Goal: Information Seeking & Learning: Learn about a topic

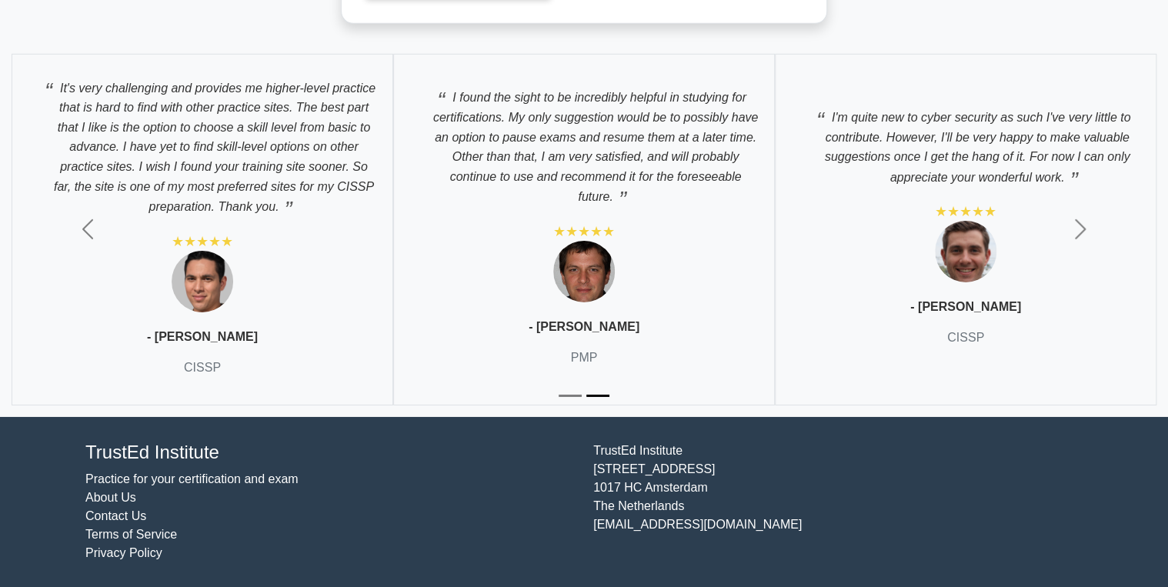
scroll to position [5479, 0]
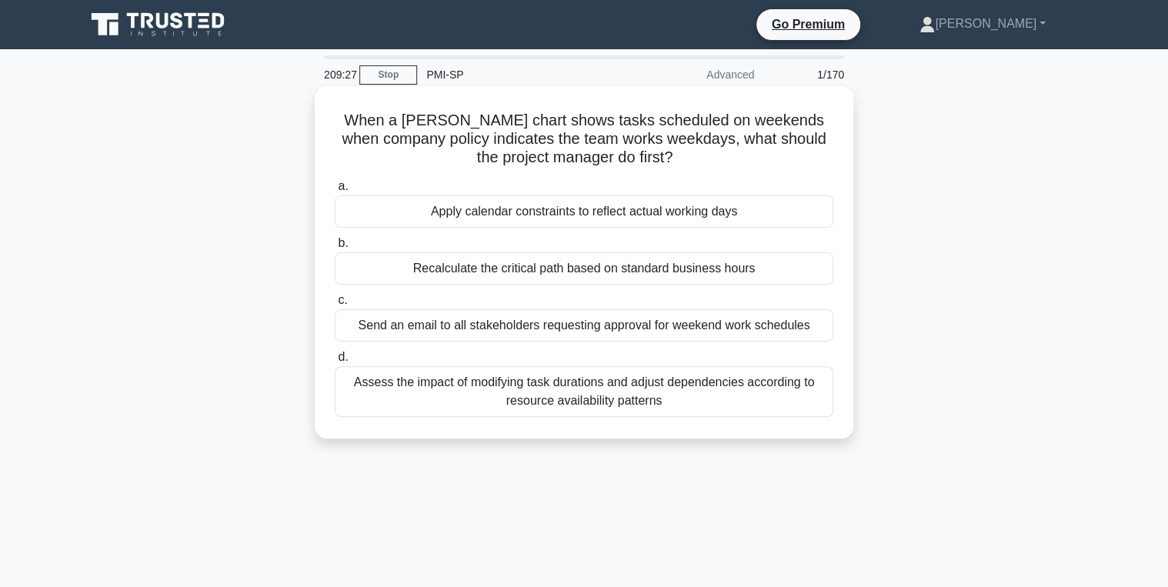
click at [560, 269] on div "Recalculate the critical path based on standard business hours" at bounding box center [584, 268] width 499 height 32
click at [335, 249] on input "b. Recalculate the critical path based on standard business hours" at bounding box center [335, 244] width 0 height 10
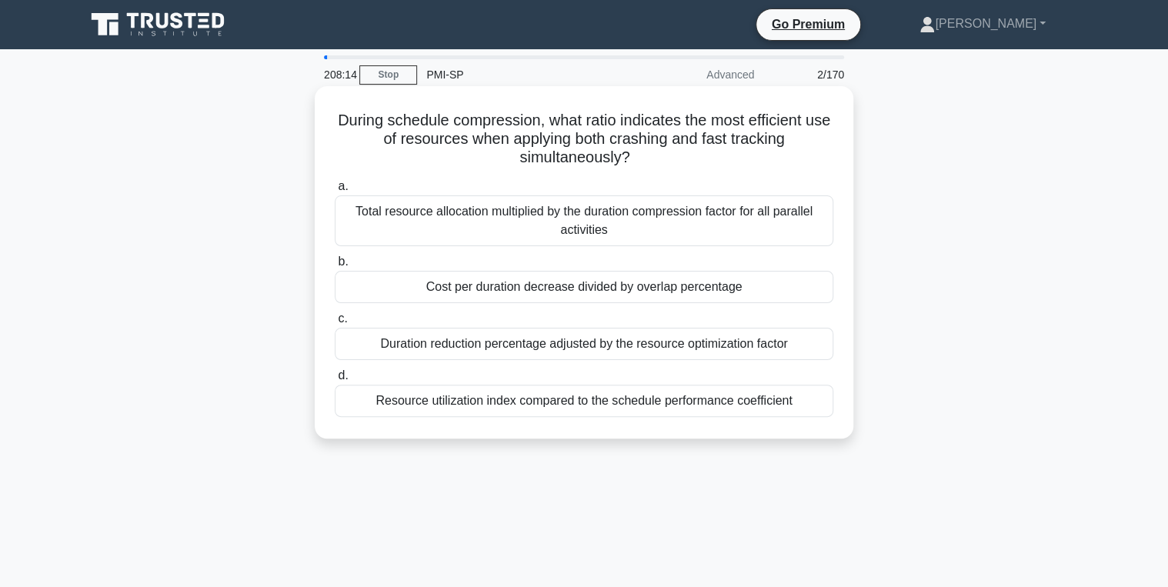
click at [652, 295] on div "Cost per duration decrease divided by overlap percentage" at bounding box center [584, 287] width 499 height 32
click at [335, 267] on input "b. Cost per duration decrease divided by overlap percentage" at bounding box center [335, 262] width 0 height 10
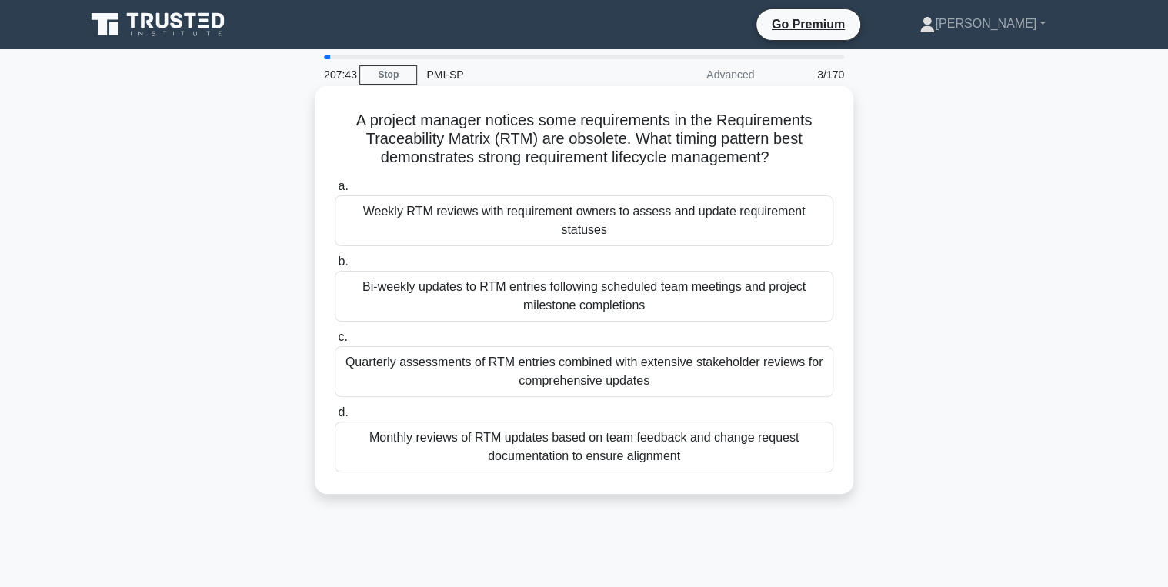
click at [545, 291] on div "Bi-weekly updates to RTM entries following scheduled team meetings and project …" at bounding box center [584, 296] width 499 height 51
click at [335, 267] on input "b. Bi-weekly updates to RTM entries following scheduled team meetings and proje…" at bounding box center [335, 262] width 0 height 10
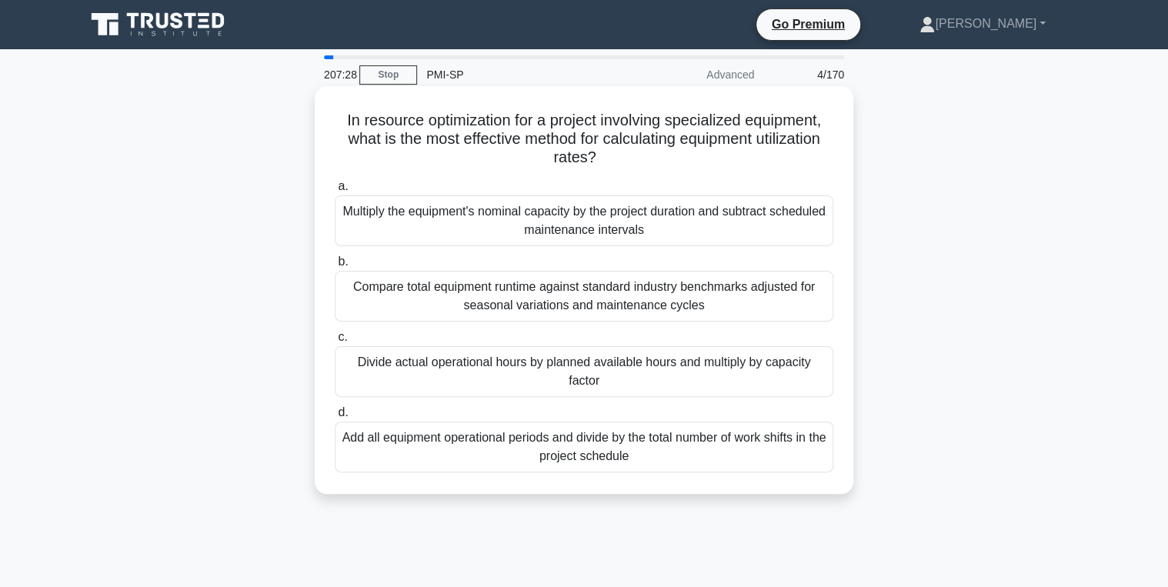
click at [569, 379] on div "Divide actual operational hours by planned available hours and multiply by capa…" at bounding box center [584, 371] width 499 height 51
click at [335, 342] on input "c. Divide actual operational hours by planned available hours and multiply by c…" at bounding box center [335, 337] width 0 height 10
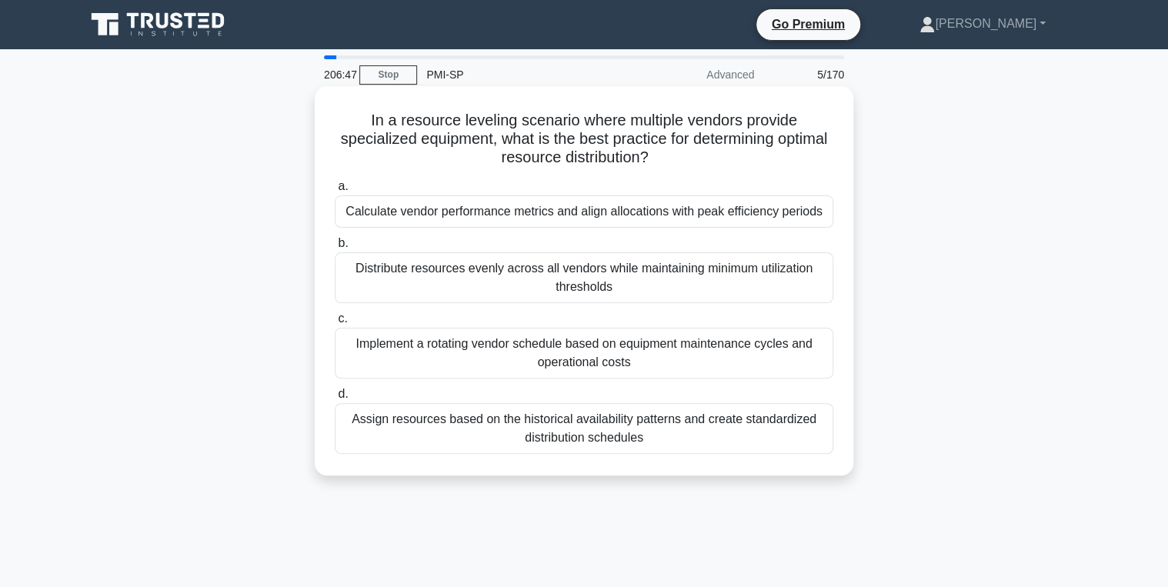
click at [605, 216] on div "Calculate vendor performance metrics and align allocations with peak efficiency…" at bounding box center [584, 211] width 499 height 32
click at [335, 192] on input "a. Calculate vendor performance metrics and align allocations with peak efficie…" at bounding box center [335, 187] width 0 height 10
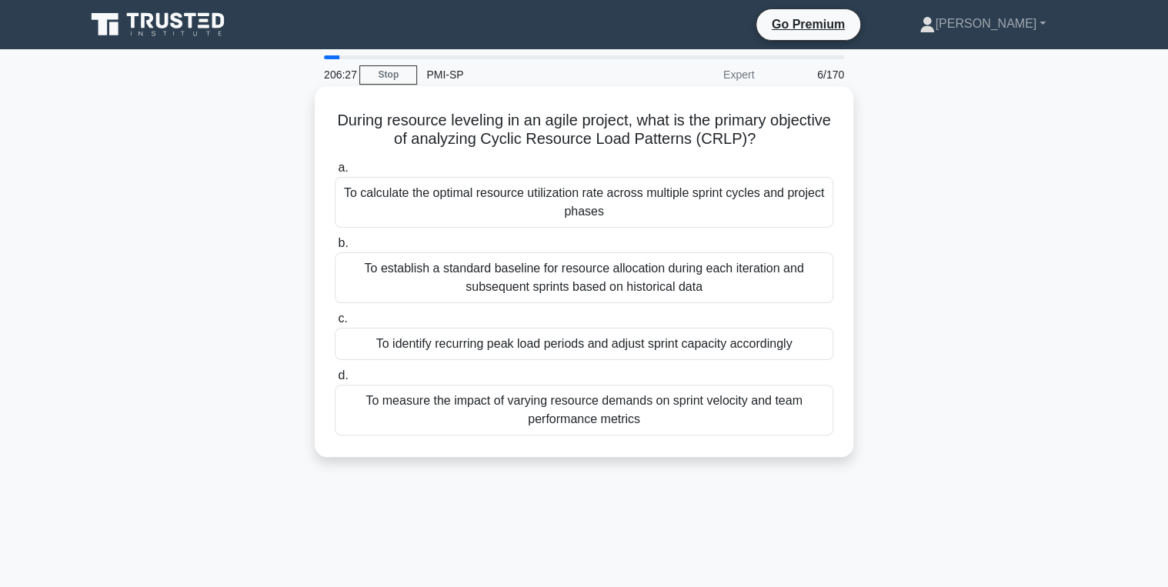
click at [557, 225] on div "To calculate the optimal resource utilization rate across multiple sprint cycle…" at bounding box center [584, 202] width 499 height 51
click at [335, 173] on input "a. To calculate the optimal resource utilization rate across multiple sprint cy…" at bounding box center [335, 168] width 0 height 10
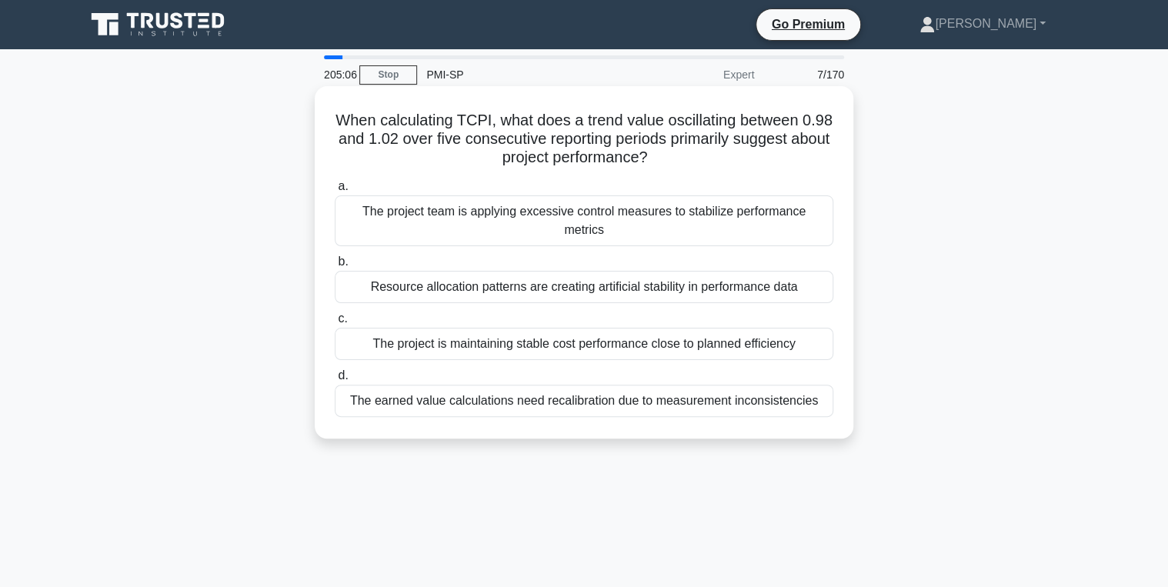
click at [609, 217] on div "The project team is applying excessive control measures to stabilize performanc…" at bounding box center [584, 220] width 499 height 51
click at [335, 192] on input "a. The project team is applying excessive control measures to stabilize perform…" at bounding box center [335, 187] width 0 height 10
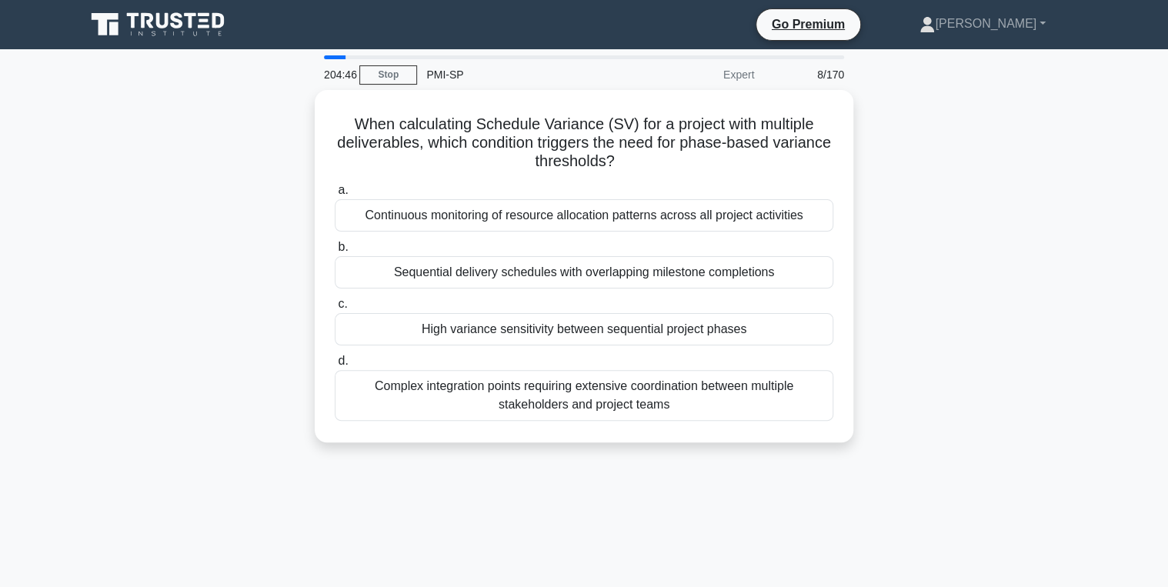
click at [886, 360] on div "When calculating Schedule Variance (SV) for a project with multiple deliverable…" at bounding box center [584, 275] width 1016 height 371
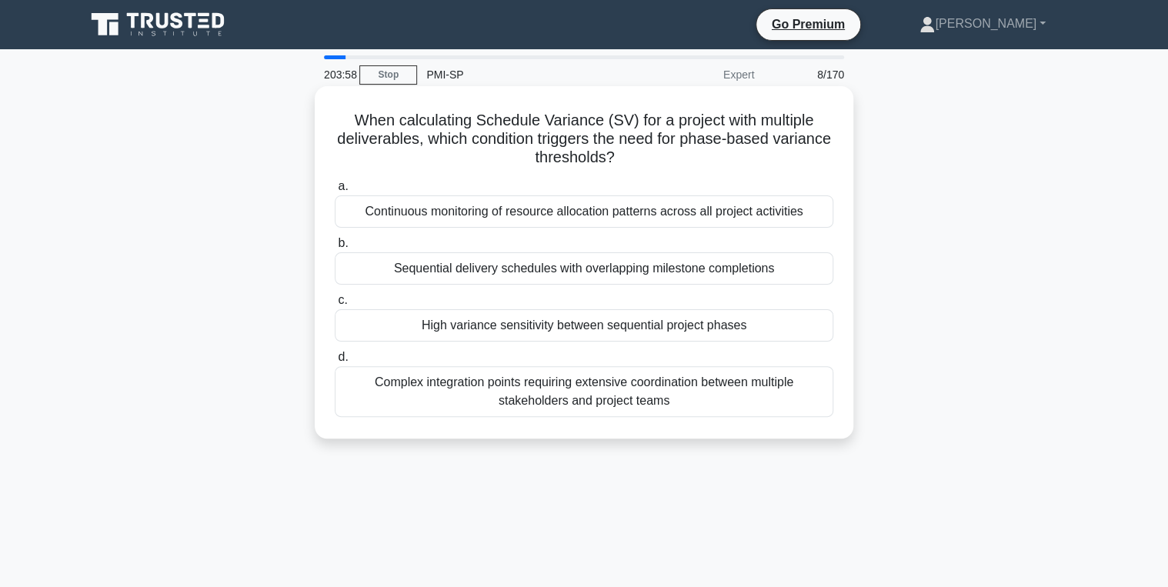
click at [559, 332] on div "High variance sensitivity between sequential project phases" at bounding box center [584, 325] width 499 height 32
click at [335, 305] on input "c. High variance sensitivity between sequential project phases" at bounding box center [335, 300] width 0 height 10
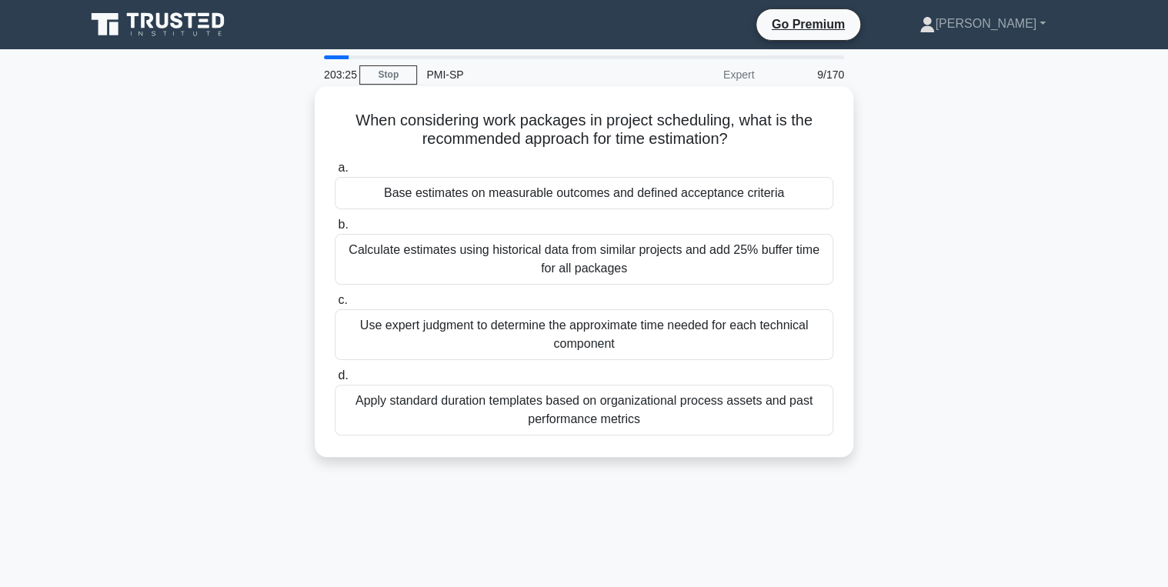
click at [492, 416] on div "Apply standard duration templates based on organizational process assets and pa…" at bounding box center [584, 410] width 499 height 51
click at [335, 381] on input "d. Apply standard duration templates based on organizational process assets and…" at bounding box center [335, 376] width 0 height 10
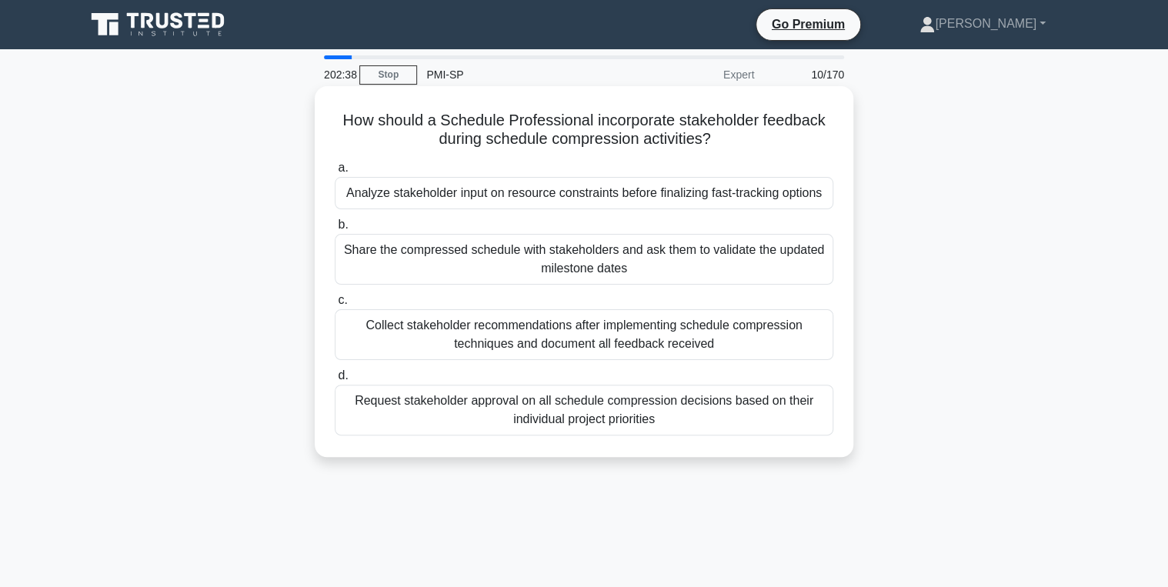
click at [717, 402] on div "Request stakeholder approval on all schedule compression decisions based on the…" at bounding box center [584, 410] width 499 height 51
click at [335, 381] on input "d. Request stakeholder approval on all schedule compression decisions based on …" at bounding box center [335, 376] width 0 height 10
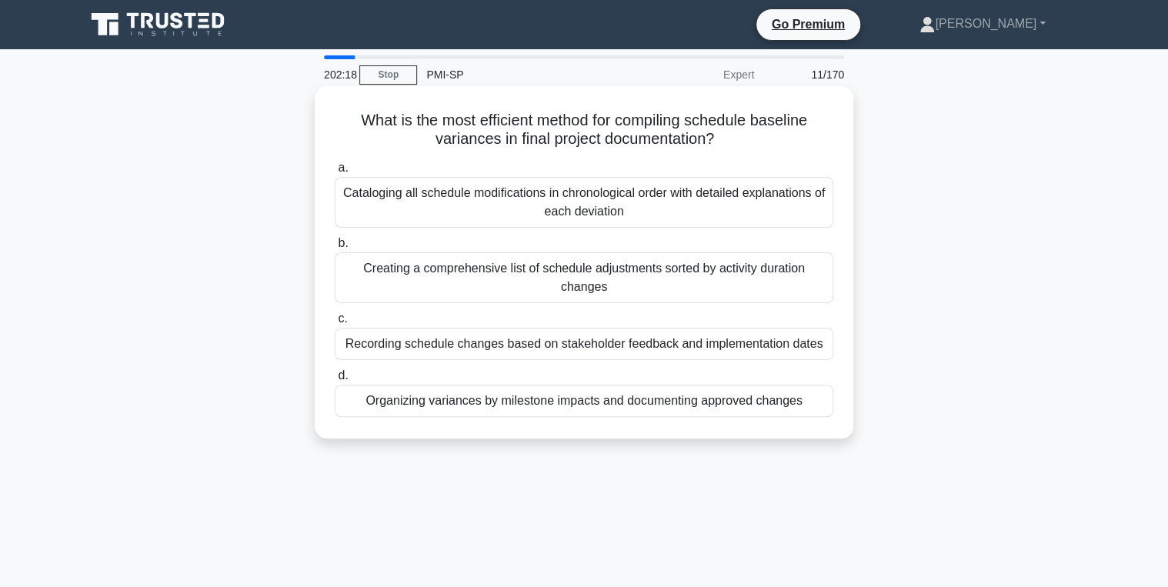
click at [728, 344] on div "Recording schedule changes based on stakeholder feedback and implementation dat…" at bounding box center [584, 344] width 499 height 32
click at [335, 324] on input "c. Recording schedule changes based on stakeholder feedback and implementation …" at bounding box center [335, 319] width 0 height 10
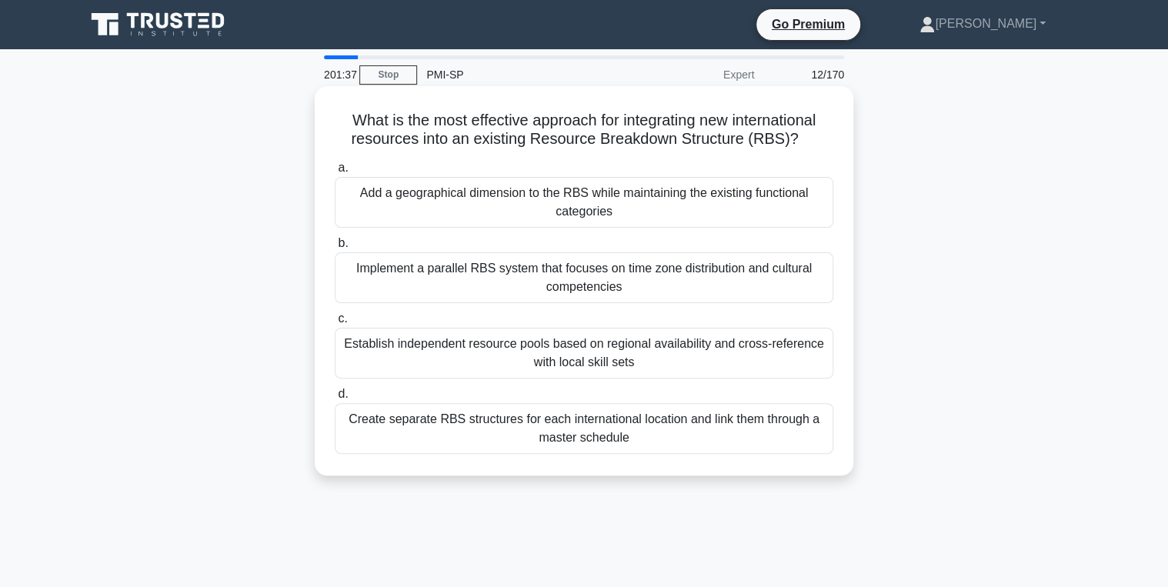
click at [633, 279] on div "Implement a parallel RBS system that focuses on time zone distribution and cult…" at bounding box center [584, 277] width 499 height 51
click at [335, 249] on input "b. Implement a parallel RBS system that focuses on time zone distribution and c…" at bounding box center [335, 244] width 0 height 10
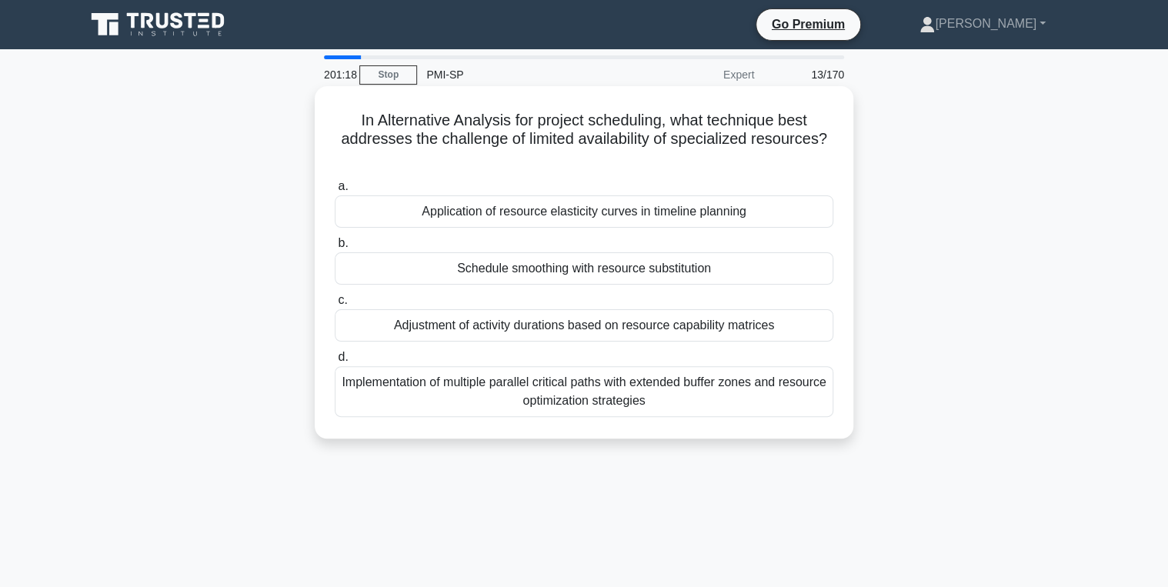
click at [539, 332] on div "Adjustment of activity durations based on resource capability matrices" at bounding box center [584, 325] width 499 height 32
click at [335, 305] on input "c. Adjustment of activity durations based on resource capability matrices" at bounding box center [335, 300] width 0 height 10
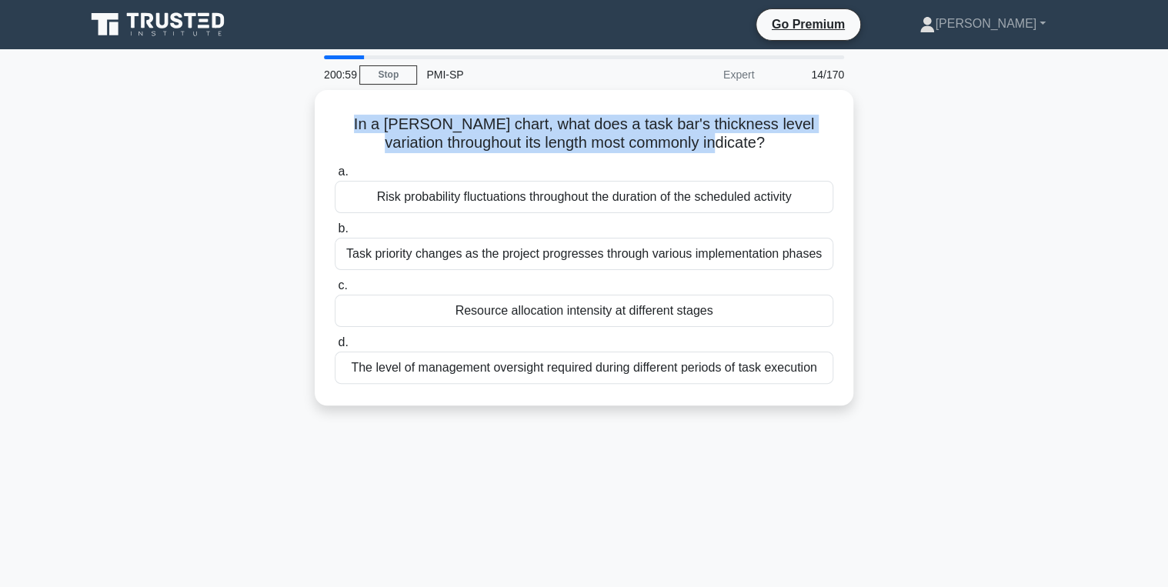
drag, startPoint x: 745, startPoint y: 145, endPoint x: 259, endPoint y: 112, distance: 487.4
click at [259, 112] on div "In a Gantt chart, what does a task bar's thickness level variation throughout i…" at bounding box center [584, 257] width 1016 height 334
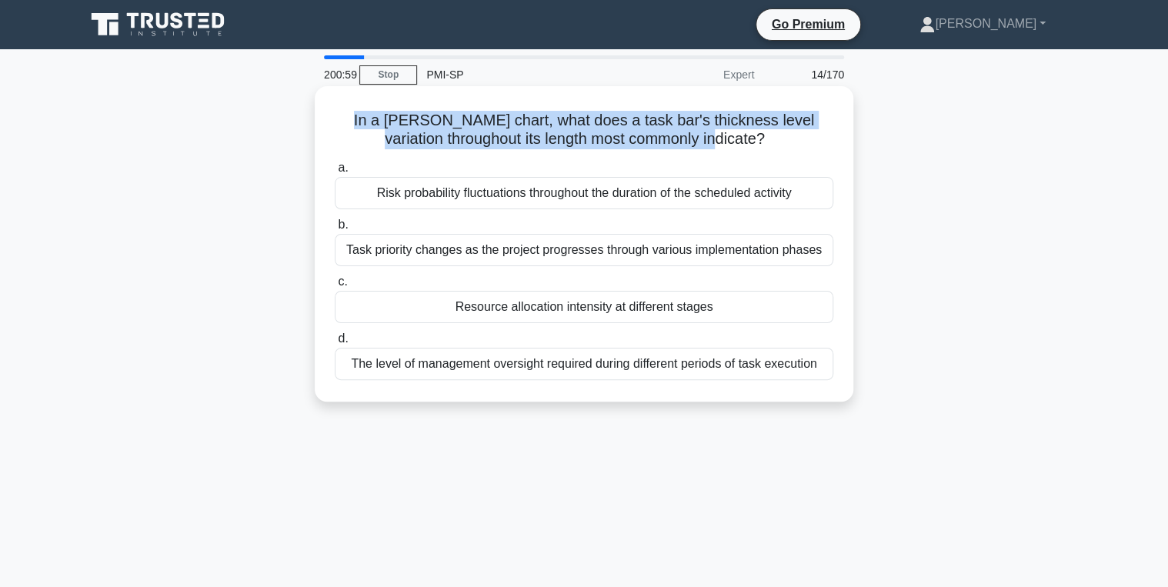
drag, startPoint x: 259, startPoint y: 112, endPoint x: 399, endPoint y: 123, distance: 140.5
copy h5 "In a Gantt chart, what does a task bar's thickness level variation throughout i…"
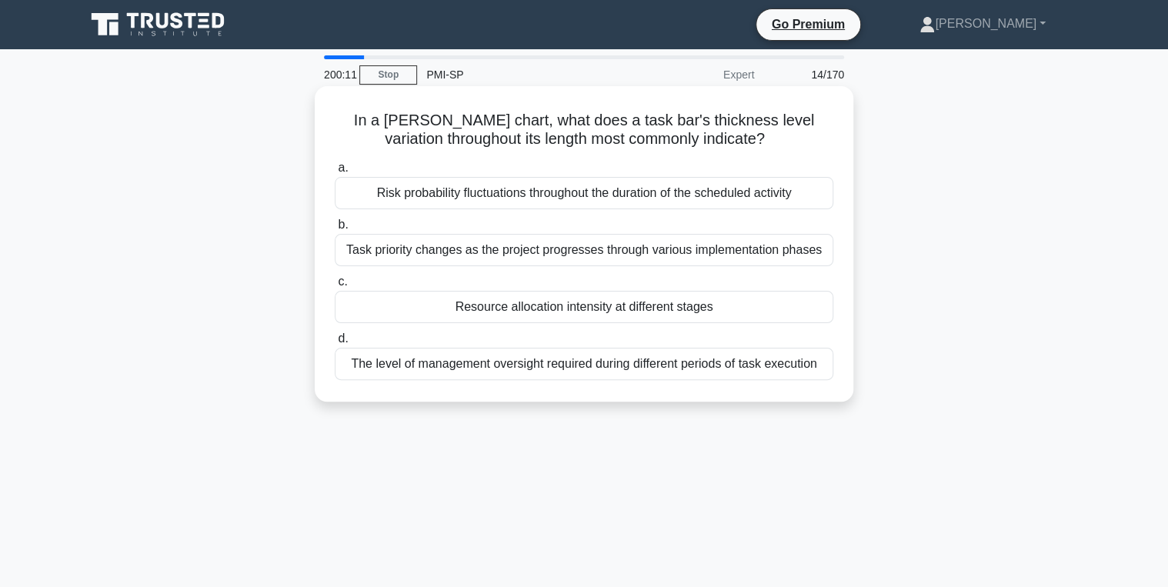
click at [536, 301] on div "Resource allocation intensity at different stages" at bounding box center [584, 307] width 499 height 32
click at [335, 287] on input "c. Resource allocation intensity at different stages" at bounding box center [335, 282] width 0 height 10
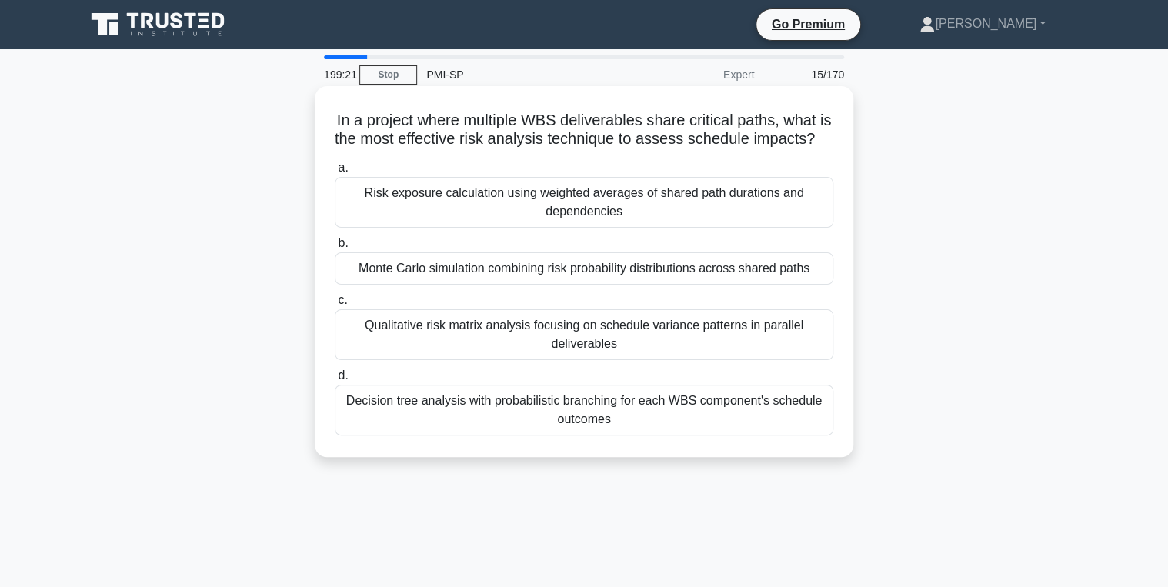
click at [397, 285] on div "Monte Carlo simulation combining risk probability distributions across shared p…" at bounding box center [584, 268] width 499 height 32
click at [335, 249] on input "b. Monte Carlo simulation combining risk probability distributions across share…" at bounding box center [335, 244] width 0 height 10
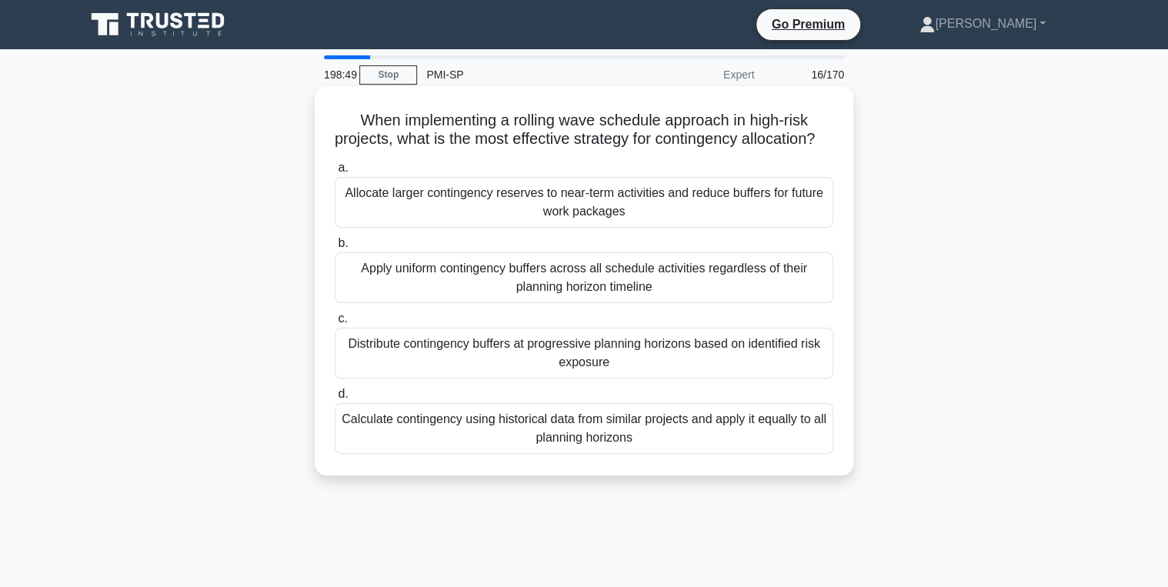
click at [536, 367] on div "Distribute contingency buffers at progressive planning horizons based on identi…" at bounding box center [584, 353] width 499 height 51
click at [335, 324] on input "c. Distribute contingency buffers at progressive planning horizons based on ide…" at bounding box center [335, 319] width 0 height 10
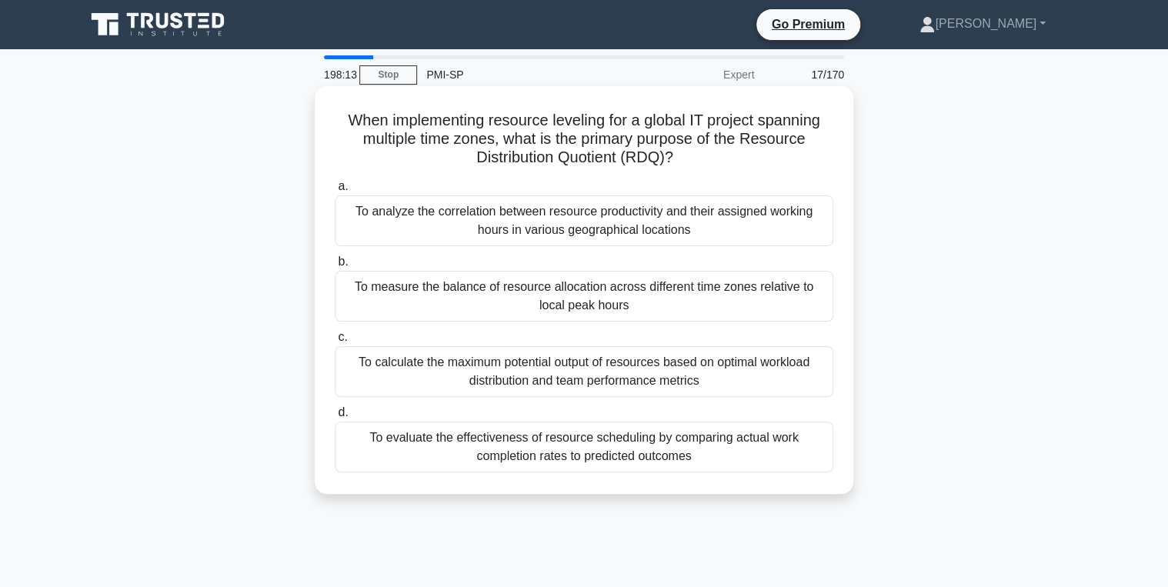
click at [700, 309] on div "To measure the balance of resource allocation across different time zones relat…" at bounding box center [584, 296] width 499 height 51
click at [335, 267] on input "b. To measure the balance of resource allocation across different time zones re…" at bounding box center [335, 262] width 0 height 10
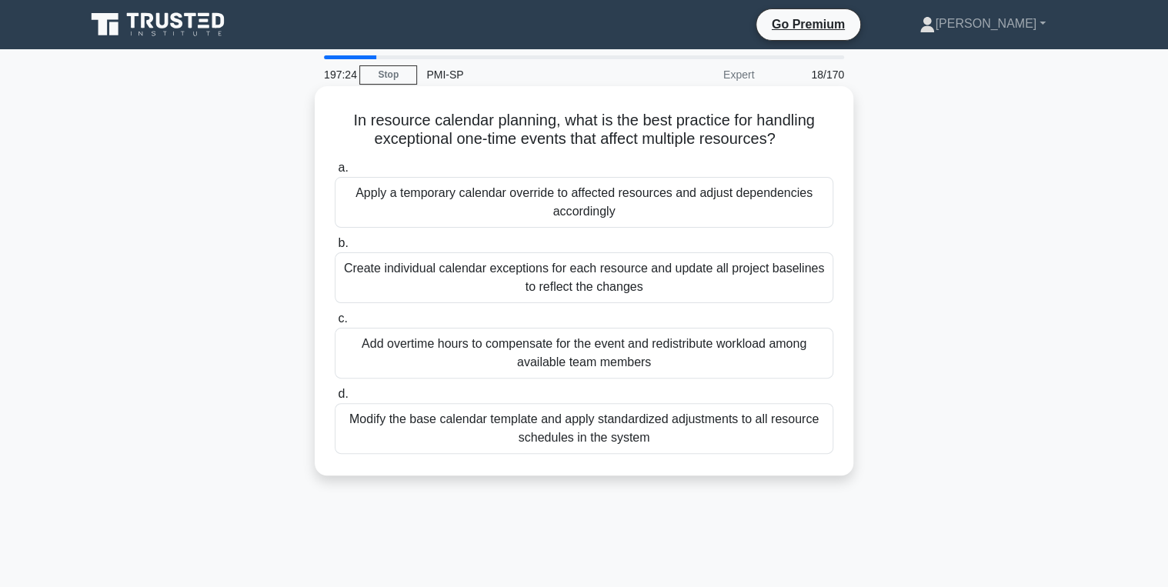
click at [670, 432] on div "Modify the base calendar template and apply standardized adjustments to all res…" at bounding box center [584, 428] width 499 height 51
click at [335, 399] on input "d. Modify the base calendar template and apply standardized adjustments to all …" at bounding box center [335, 394] width 0 height 10
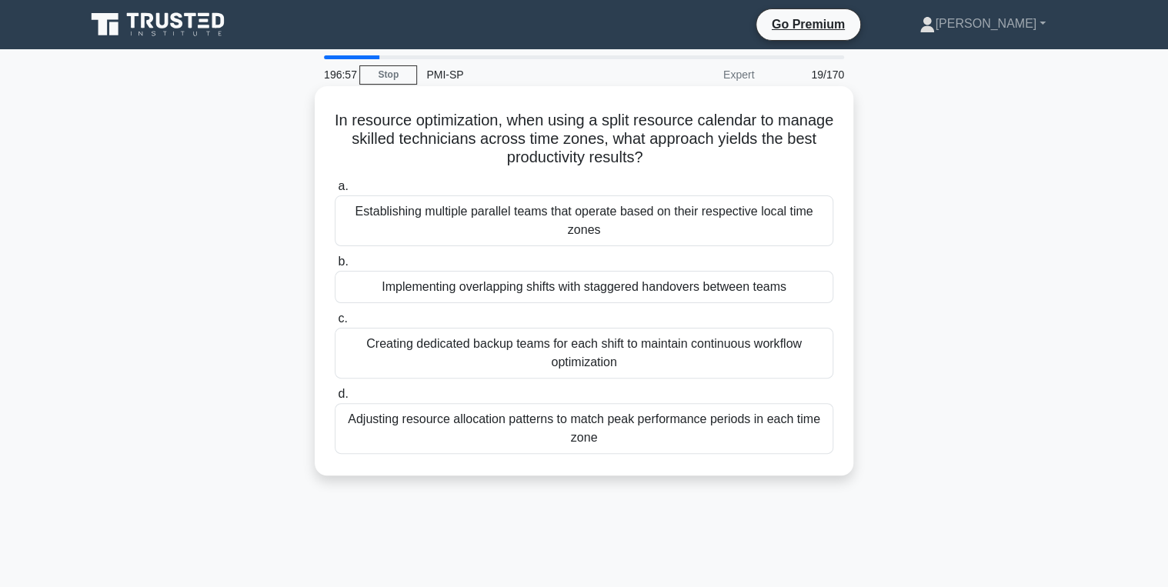
click at [456, 282] on div "Implementing overlapping shifts with staggered handovers between teams" at bounding box center [584, 287] width 499 height 32
click at [335, 267] on input "b. Implementing overlapping shifts with staggered handovers between teams" at bounding box center [335, 262] width 0 height 10
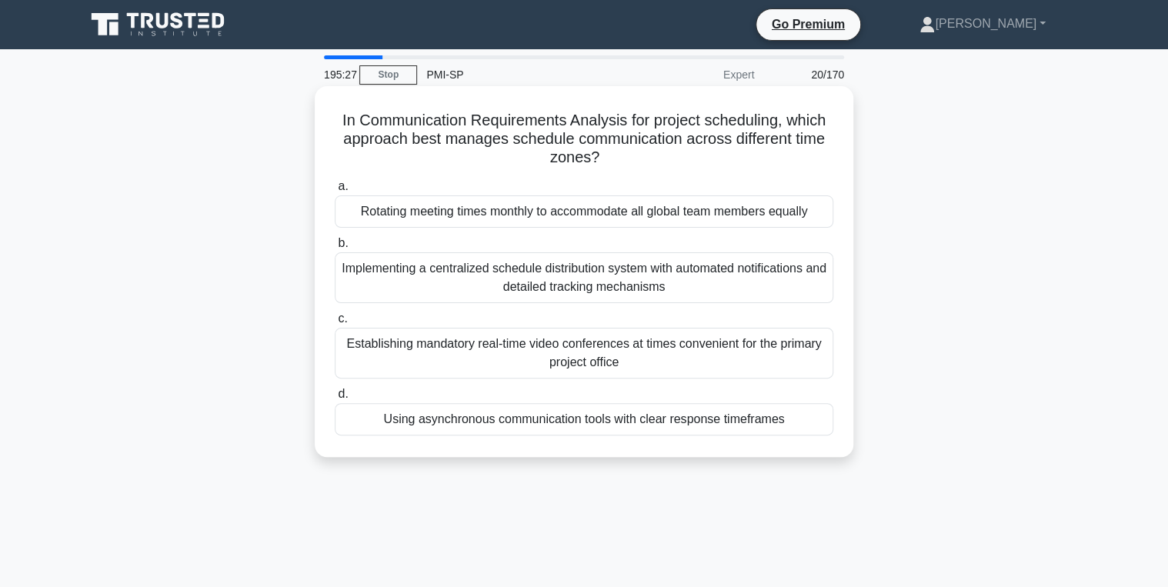
click at [637, 434] on div "Using asynchronous communication tools with clear response timeframes" at bounding box center [584, 419] width 499 height 32
click at [335, 399] on input "d. Using asynchronous communication tools with clear response timeframes" at bounding box center [335, 394] width 0 height 10
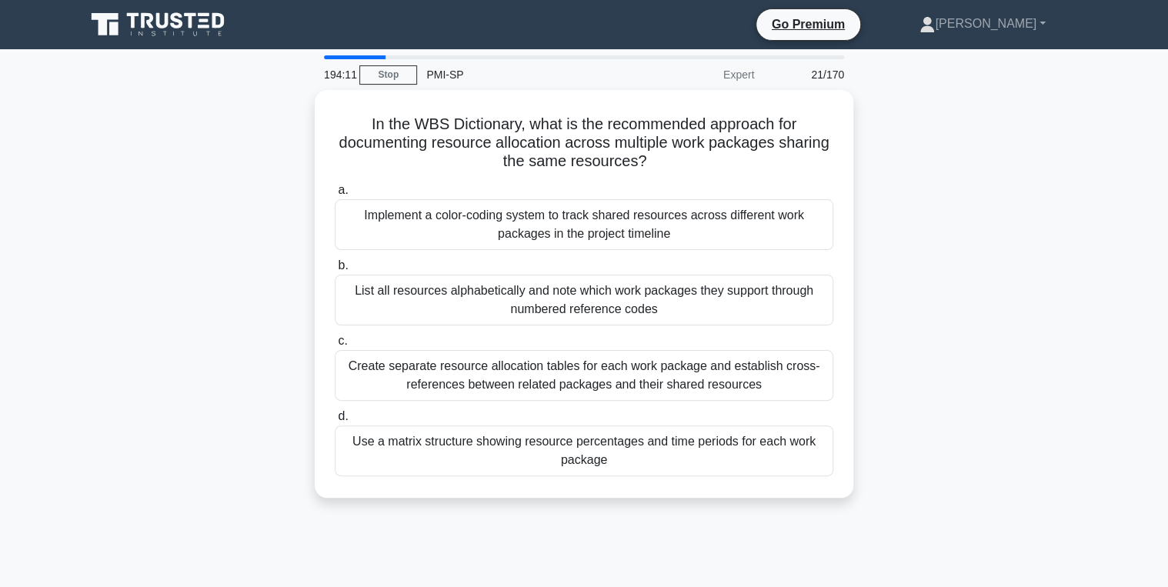
click at [392, 62] on div "194:11 Stop PMI-SP Expert 21/170" at bounding box center [584, 74] width 539 height 31
click at [380, 78] on link "Stop" at bounding box center [388, 74] width 58 height 19
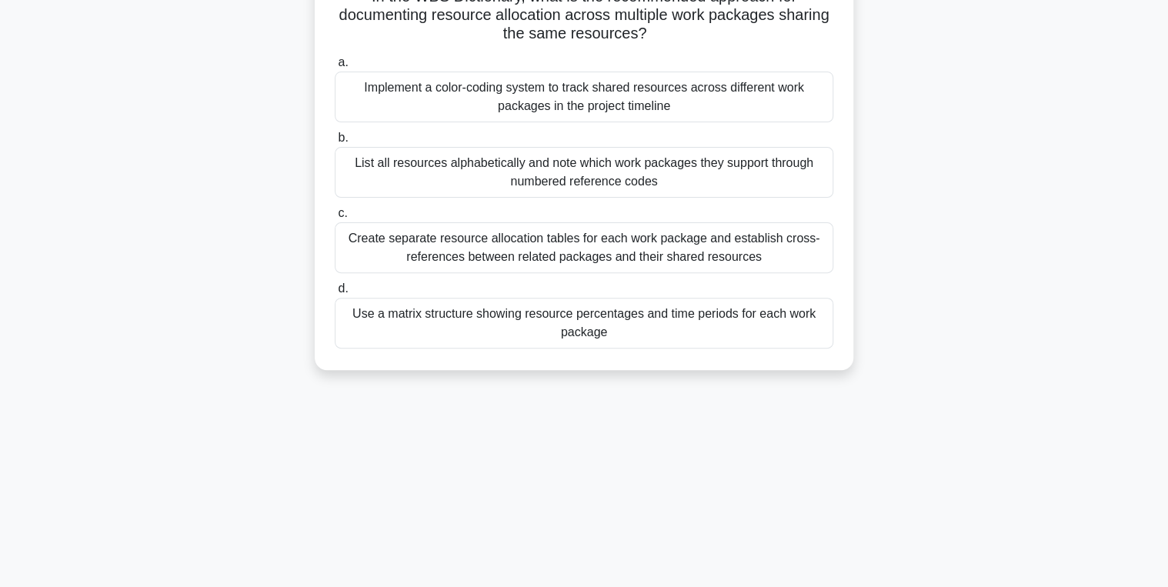
scroll to position [244, 0]
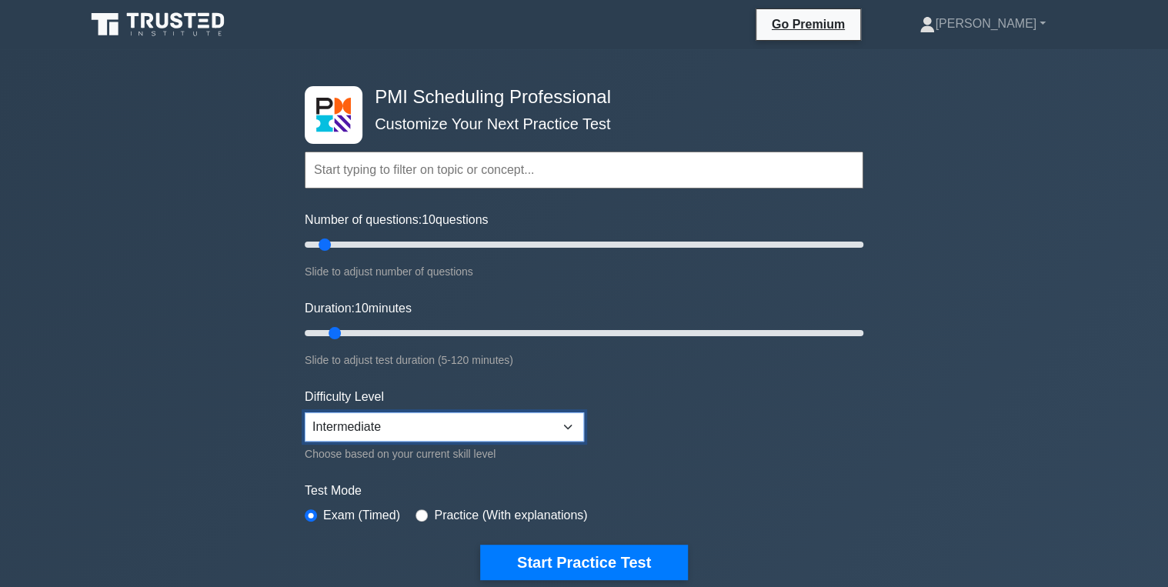
click at [498, 427] on select "Beginner Intermediate Expert" at bounding box center [444, 426] width 279 height 29
click at [486, 429] on select "Beginner Intermediate Expert" at bounding box center [444, 426] width 279 height 29
select select "beginner"
click at [305, 412] on select "Beginner Intermediate Expert" at bounding box center [444, 426] width 279 height 29
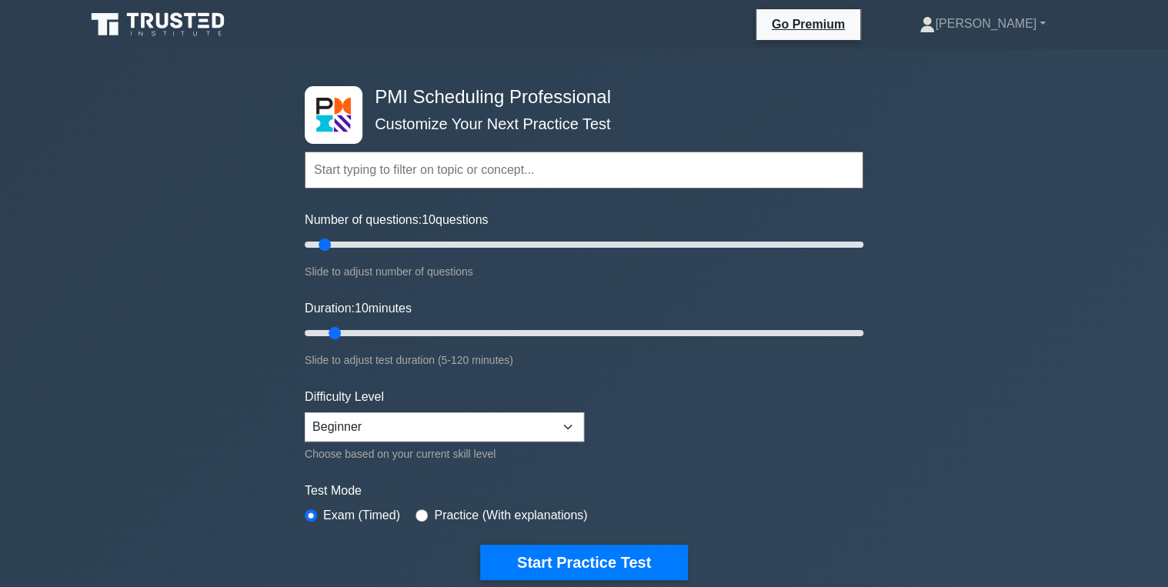
click at [629, 160] on input "text" at bounding box center [584, 170] width 559 height 37
drag, startPoint x: 325, startPoint y: 239, endPoint x: 776, endPoint y: 242, distance: 450.1
type input "170"
click at [776, 242] on input "Number of questions: 170 questions" at bounding box center [584, 244] width 559 height 18
drag, startPoint x: 342, startPoint y: 328, endPoint x: 903, endPoint y: 318, distance: 561.0
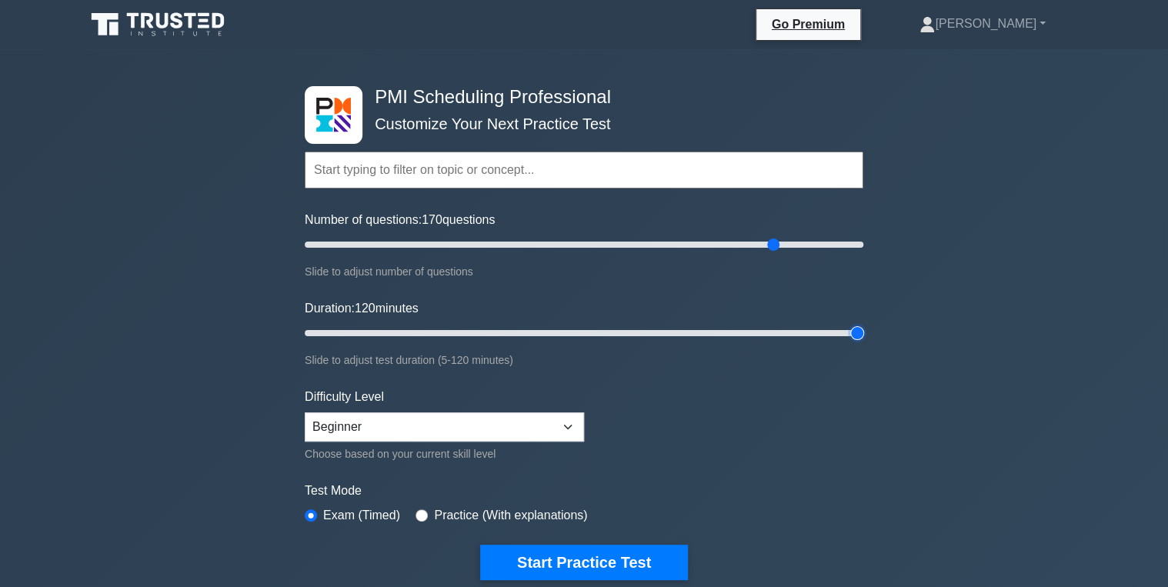
type input "120"
click at [863, 324] on input "Duration: 120 minutes" at bounding box center [584, 333] width 559 height 18
click at [432, 416] on select "Beginner Intermediate Expert" at bounding box center [444, 426] width 279 height 29
select select "intermediate"
click at [305, 412] on select "Beginner Intermediate Expert" at bounding box center [444, 426] width 279 height 29
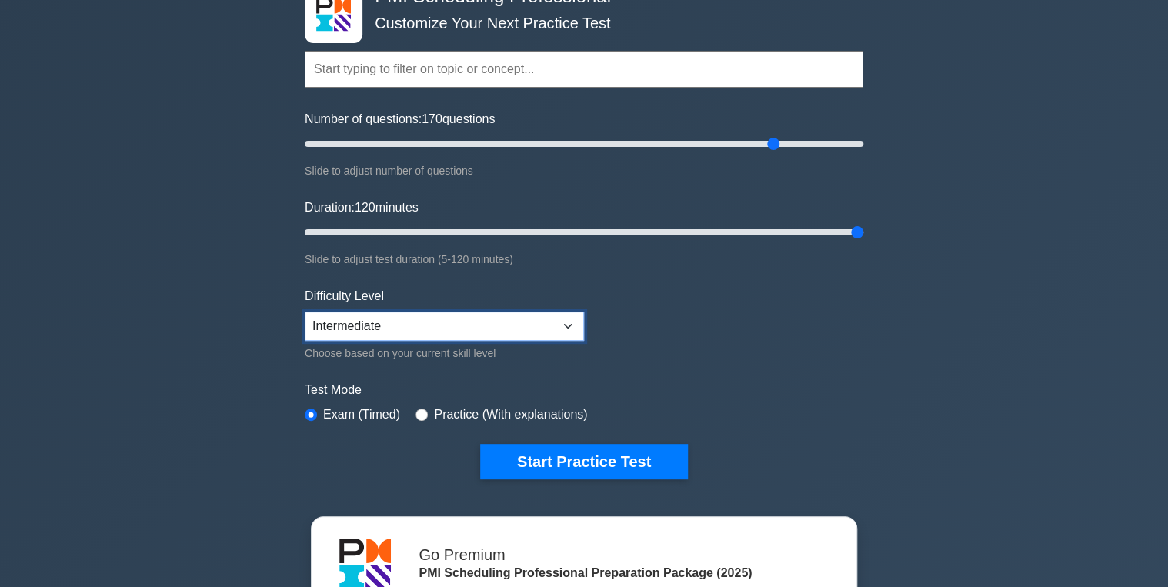
scroll to position [123, 0]
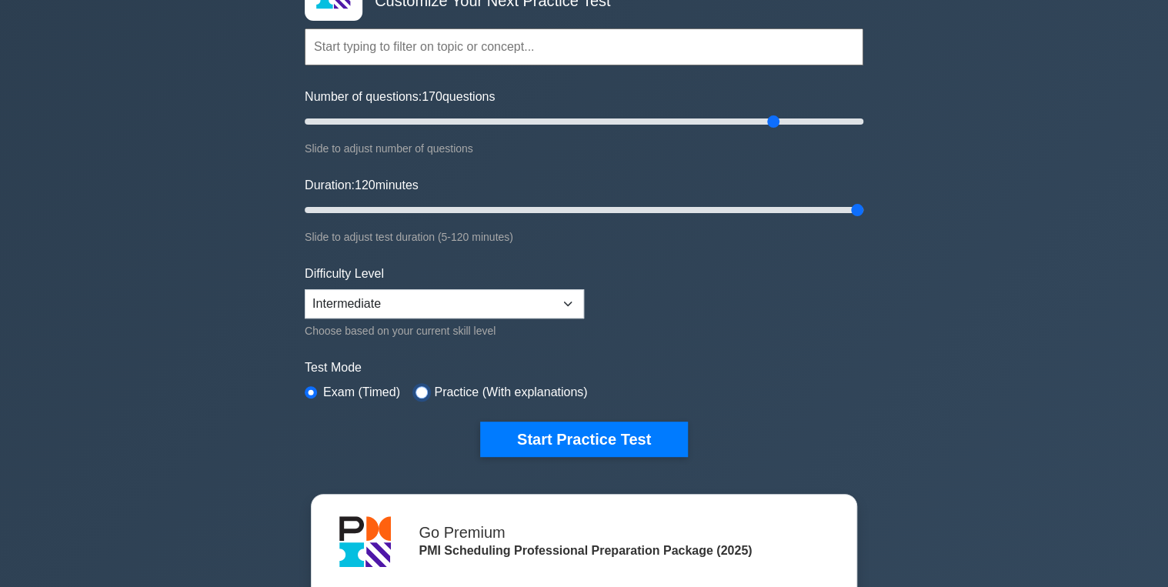
click at [422, 392] on input "radio" at bounding box center [422, 392] width 12 height 12
radio input "true"
click at [329, 388] on label "Exam (Timed)" at bounding box center [361, 392] width 77 height 18
click at [308, 392] on input "radio" at bounding box center [311, 392] width 12 height 12
radio input "true"
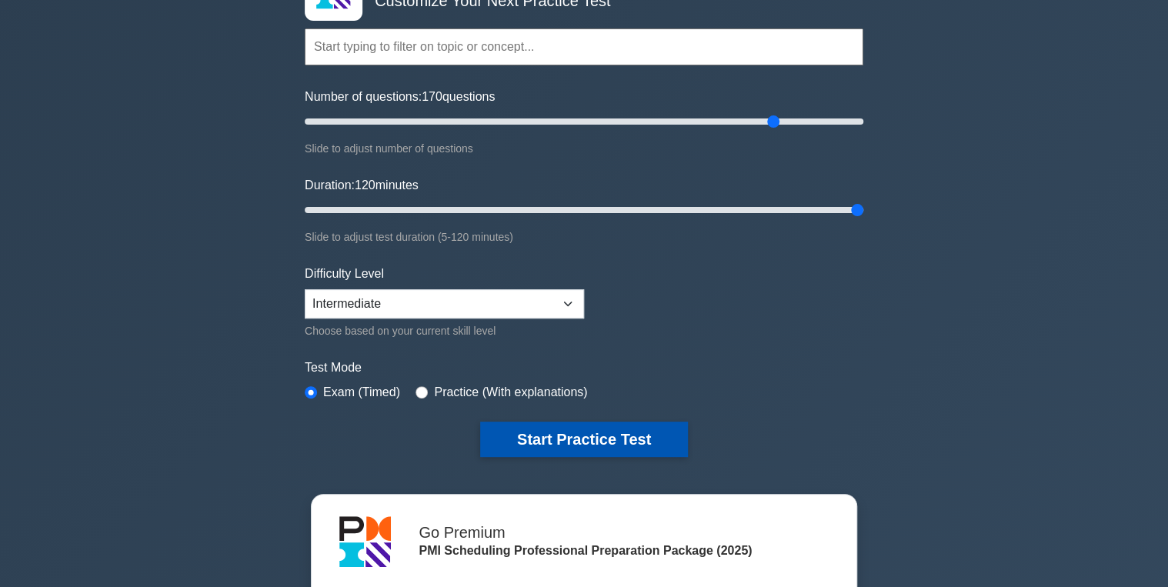
click at [550, 427] on button "Start Practice Test" at bounding box center [584, 439] width 208 height 35
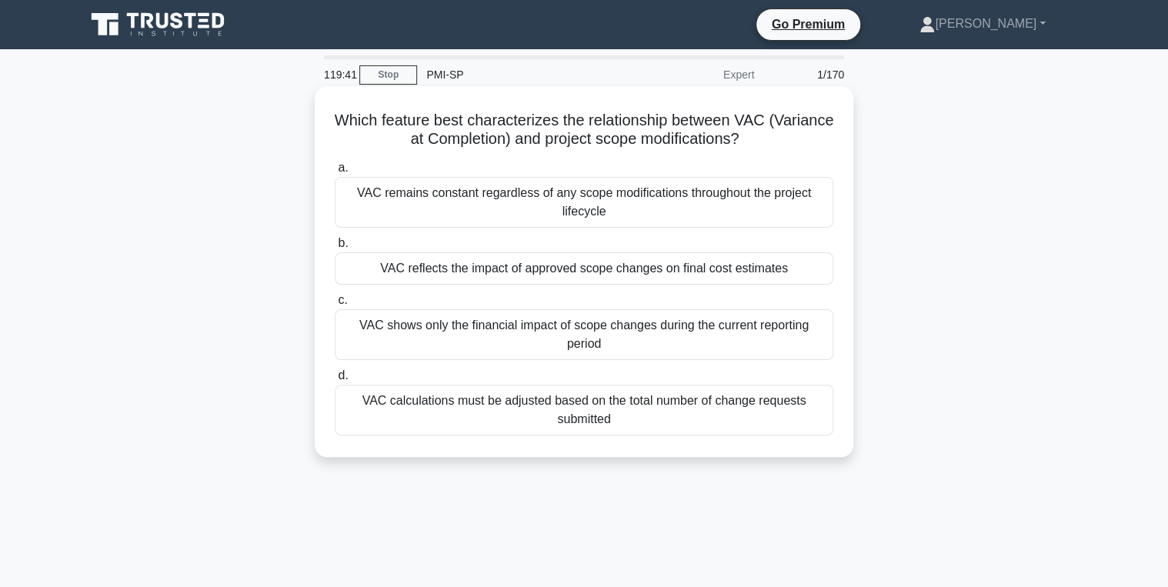
click at [550, 269] on div "VAC reflects the impact of approved scope changes on final cost estimates" at bounding box center [584, 268] width 499 height 32
click at [335, 249] on input "b. VAC reflects the impact of approved scope changes on final cost estimates" at bounding box center [335, 244] width 0 height 10
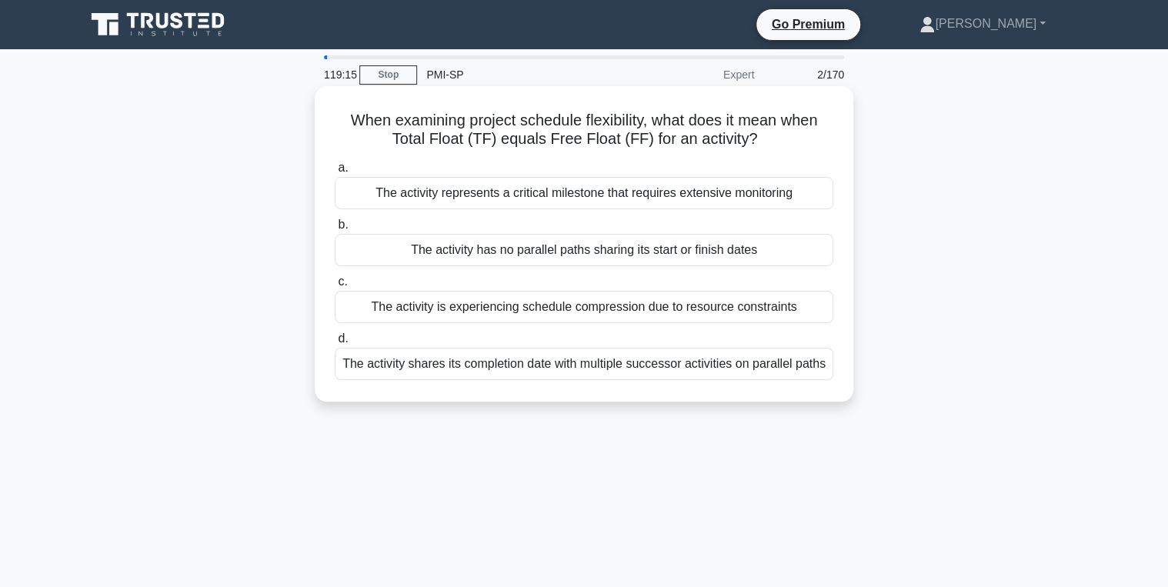
drag, startPoint x: 512, startPoint y: 200, endPoint x: 501, endPoint y: 234, distance: 35.5
click at [501, 234] on div "a. The activity represents a critical milestone that requires extensive monitor…" at bounding box center [583, 269] width 517 height 228
drag, startPoint x: 501, startPoint y: 234, endPoint x: 496, endPoint y: 227, distance: 8.3
click at [496, 227] on label "b. The activity has no parallel paths sharing its start or finish dates" at bounding box center [584, 240] width 499 height 51
click at [335, 227] on input "b. The activity has no parallel paths sharing its start or finish dates" at bounding box center [335, 225] width 0 height 10
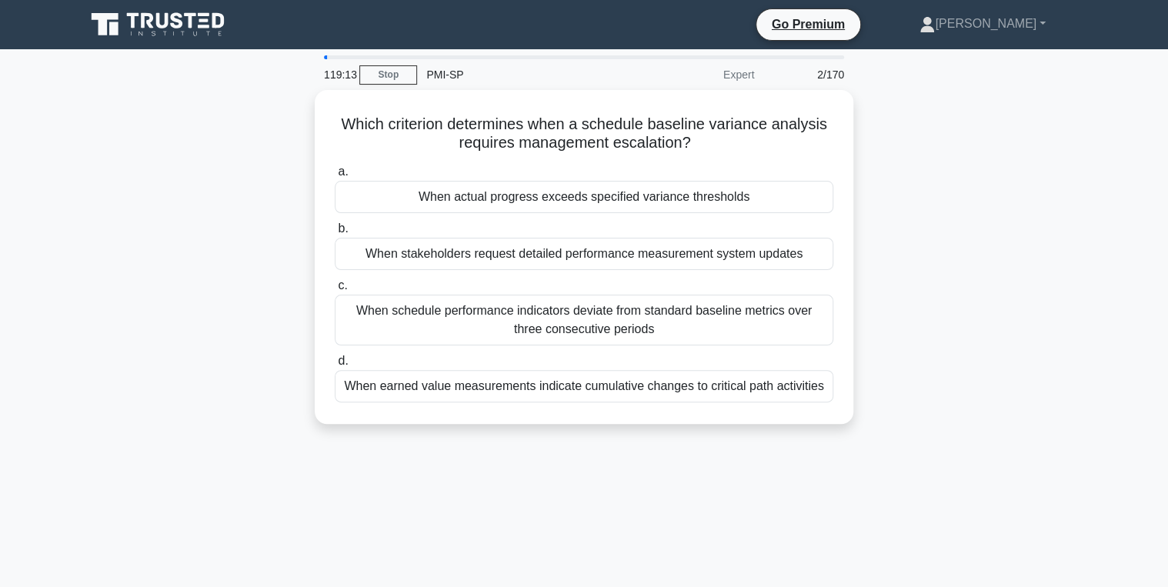
click at [496, 227] on label "b. When stakeholders request detailed performance measurement system updates" at bounding box center [584, 244] width 499 height 51
click at [335, 227] on input "b. When stakeholders request detailed performance measurement system updates" at bounding box center [335, 229] width 0 height 10
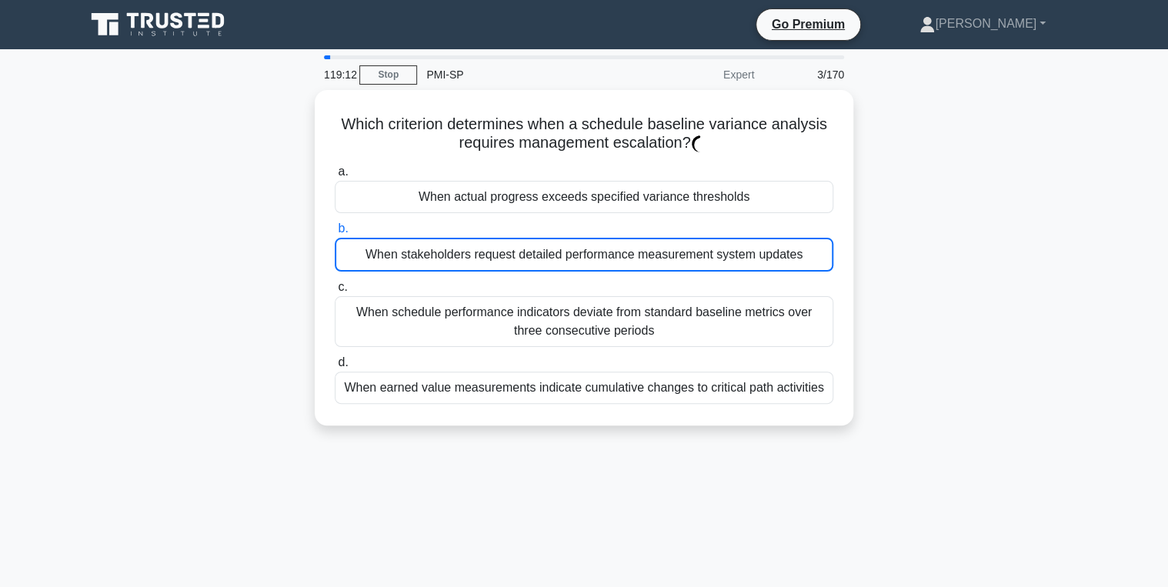
drag, startPoint x: 496, startPoint y: 227, endPoint x: 220, endPoint y: 255, distance: 277.7
click at [220, 255] on div "Which criterion determines when a schedule baseline variance analysis requires …" at bounding box center [584, 267] width 1016 height 354
drag, startPoint x: 220, startPoint y: 255, endPoint x: 237, endPoint y: 299, distance: 47.0
click at [231, 292] on div "Which criterion determines when a schedule baseline variance analysis requires …" at bounding box center [584, 267] width 1016 height 354
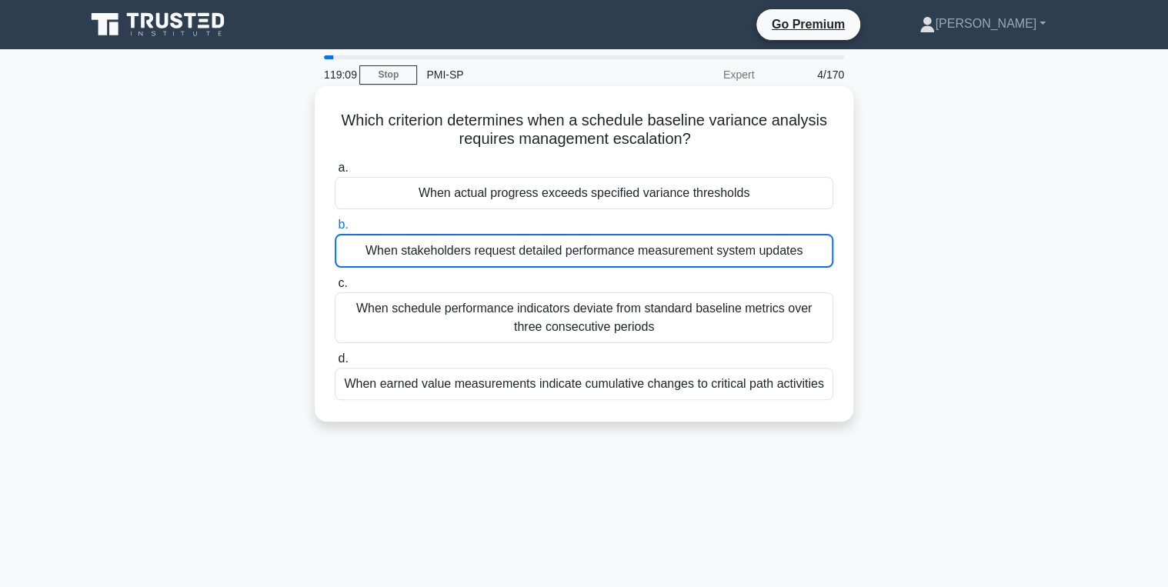
click at [551, 214] on div "a. When actual progress exceeds specified variance thresholds b. When stakehold…" at bounding box center [583, 279] width 517 height 248
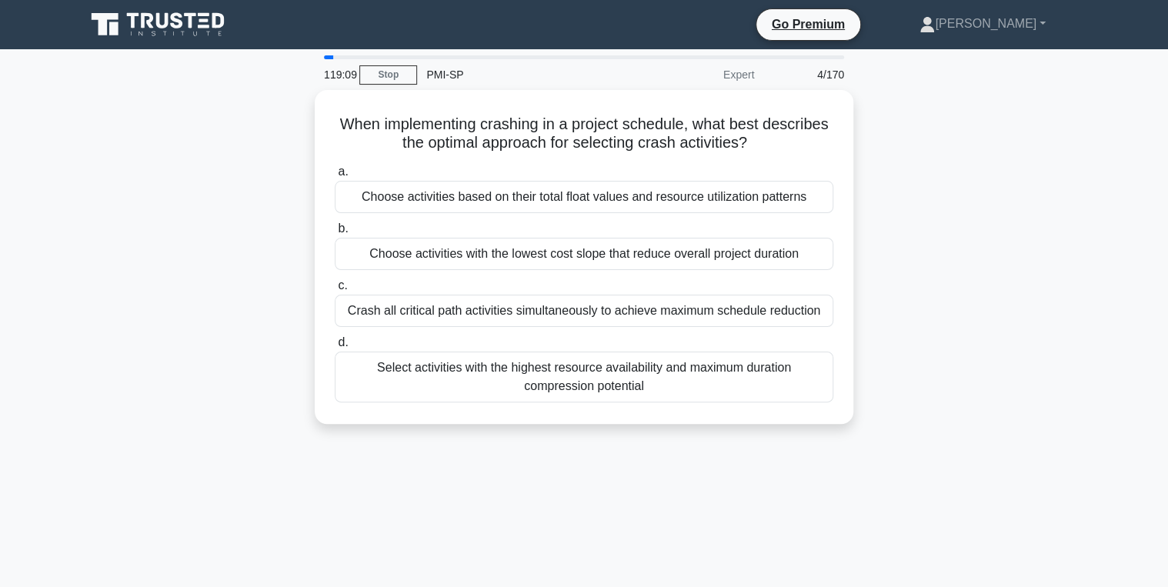
click at [975, 202] on div "When implementing crashing in a project schedule, what best describes the optim…" at bounding box center [584, 266] width 1016 height 352
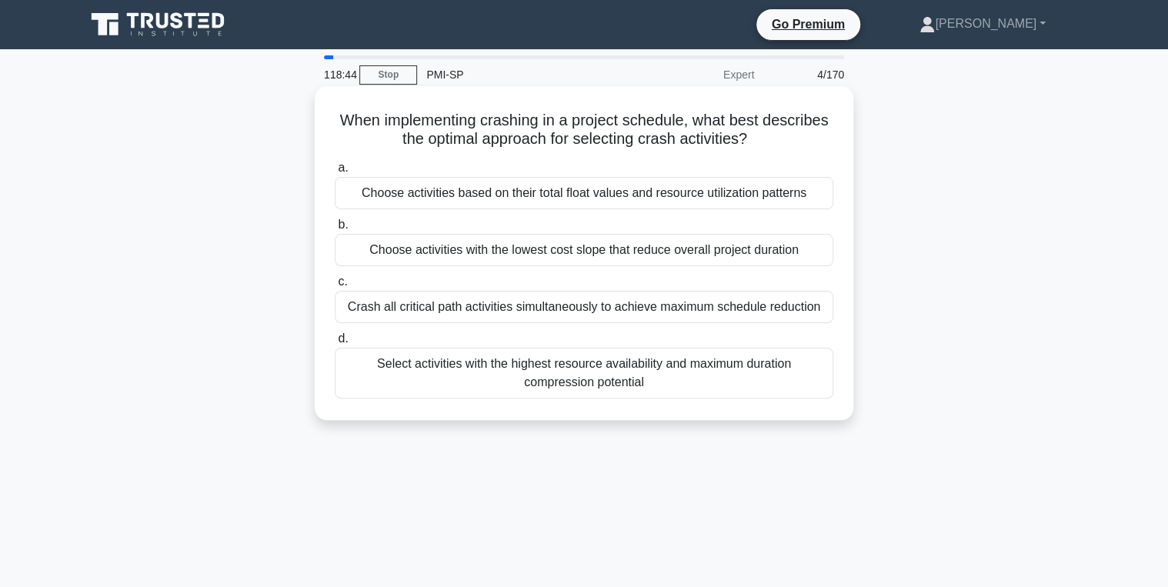
click at [446, 299] on div "Crash all critical path activities simultaneously to achieve maximum schedule r…" at bounding box center [584, 307] width 499 height 32
click at [335, 287] on input "c. Crash all critical path activities simultaneously to achieve maximum schedul…" at bounding box center [335, 282] width 0 height 10
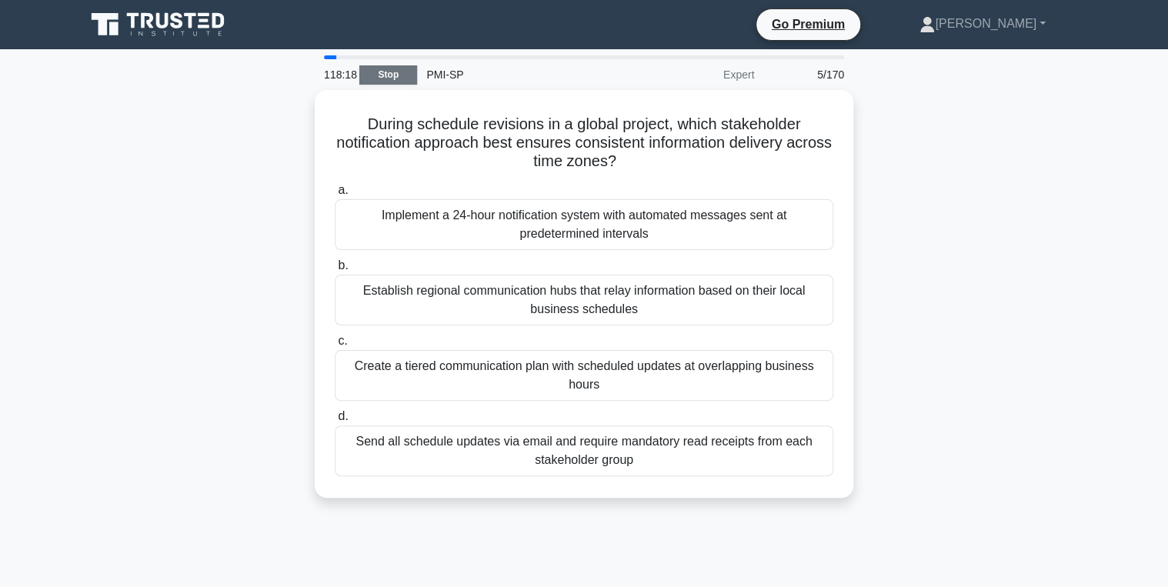
click at [383, 77] on link "Stop" at bounding box center [388, 74] width 58 height 19
